Goal: Task Accomplishment & Management: Use online tool/utility

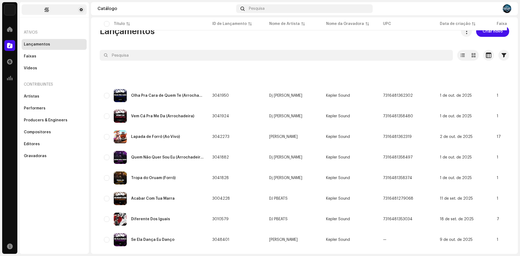
scroll to position [115, 0]
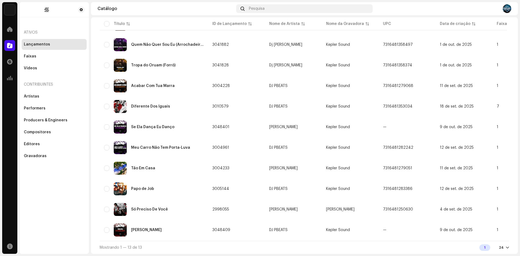
click at [9, 23] on div "Home" at bounding box center [9, 29] width 15 height 15
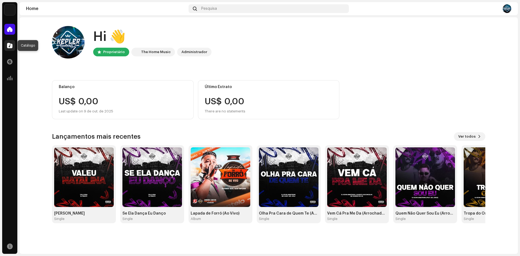
click at [12, 43] on span at bounding box center [9, 45] width 5 height 4
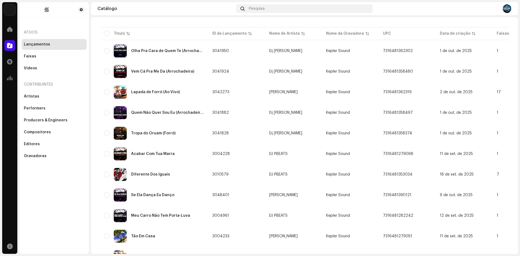
scroll to position [7, 0]
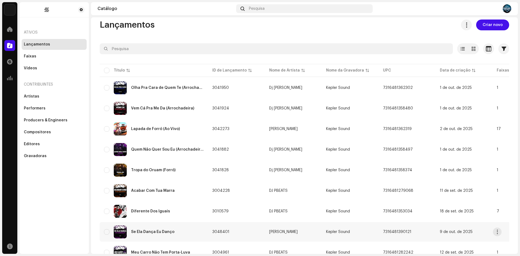
click at [146, 235] on div "Se Ela Dança Eu Danço" at bounding box center [154, 231] width 100 height 13
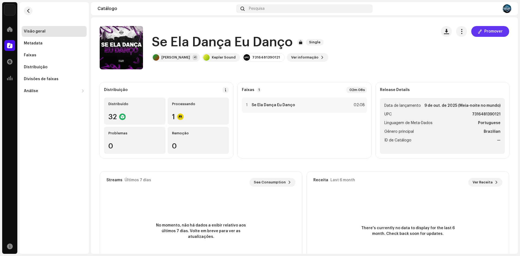
click at [487, 32] on span "Promover" at bounding box center [494, 31] width 18 height 11
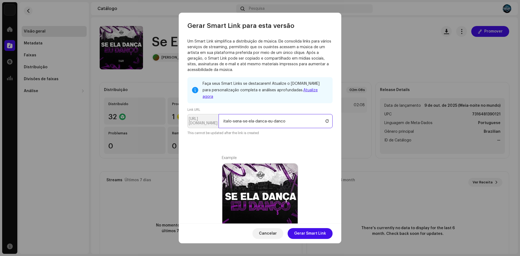
click at [242, 114] on input "italo-sena-se-ela-danca-eu-danco" at bounding box center [276, 121] width 114 height 14
click at [316, 233] on span "Gerar Smart Link" at bounding box center [310, 233] width 32 height 11
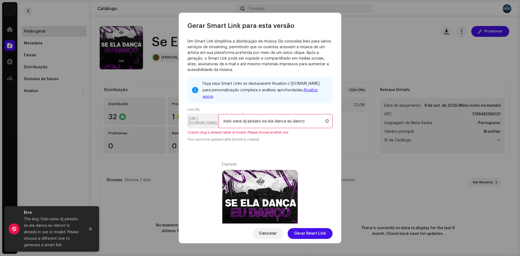
click at [246, 115] on input "italo-sena-dj-pbeats-se-ela-danca-eu-danco" at bounding box center [276, 121] width 114 height 14
type input "italo-sena-pbeats-se-ela-danca-eu-danco"
click at [298, 138] on div "Faça seus Smart Links se destacarem! Atualize o Feature.fm para personalização …" at bounding box center [260, 222] width 145 height 291
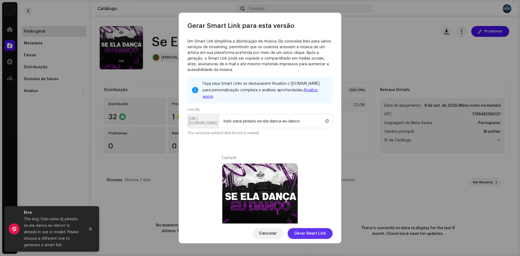
click at [328, 231] on button "Gerar Smart Link" at bounding box center [310, 233] width 45 height 11
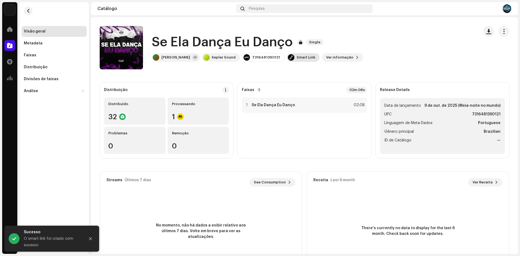
click at [297, 55] on div "Smart Link" at bounding box center [303, 57] width 33 height 9
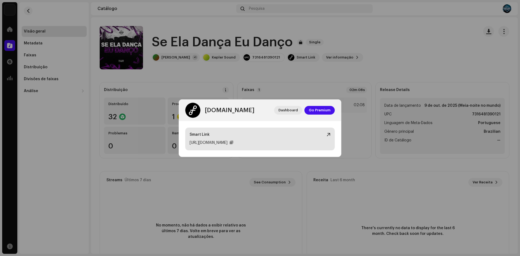
click at [300, 140] on div "https://ffm.to/italo-sena-pbeats-se-ela-danca-eu-danco" at bounding box center [260, 143] width 141 height 7
click at [285, 137] on div "Smart Link https://ffm.to/italo-sena-pbeats-se-ela-danca-eu-danco" at bounding box center [260, 139] width 150 height 23
